Goal: Task Accomplishment & Management: Use online tool/utility

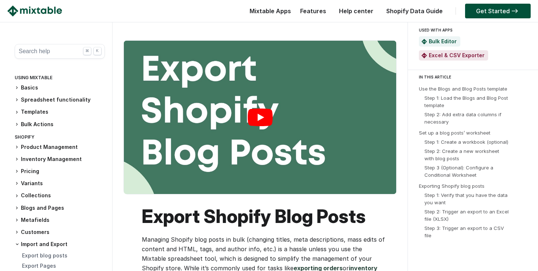
click at [255, 115] on link "Play" at bounding box center [260, 117] width 272 height 153
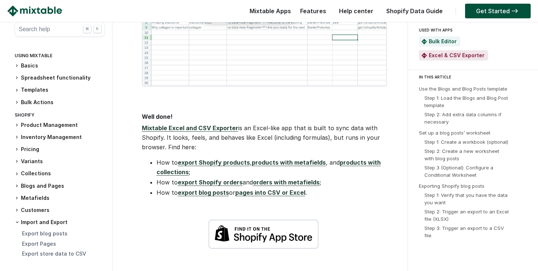
scroll to position [1625, 0]
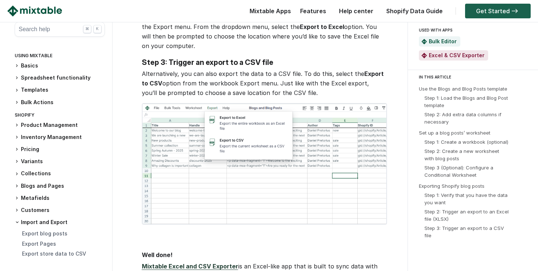
click at [507, 6] on link "Get Started" at bounding box center [498, 11] width 66 height 15
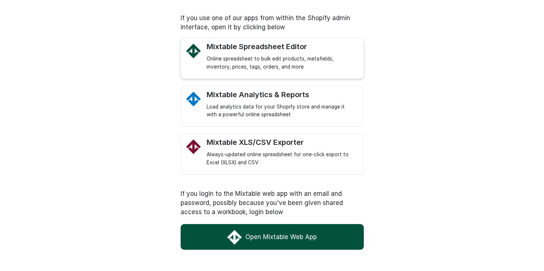
click at [279, 60] on div "Online spreadsheet to bulk edit products, metafields, inventory, prices, tags, …" at bounding box center [281, 63] width 149 height 16
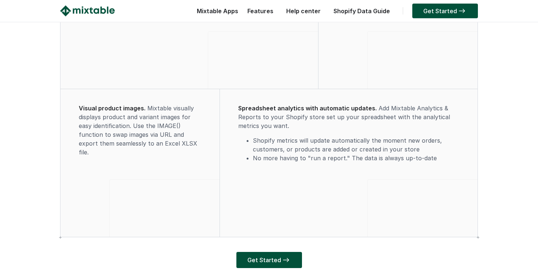
scroll to position [2071, 0]
